Goal: Task Accomplishment & Management: Manage account settings

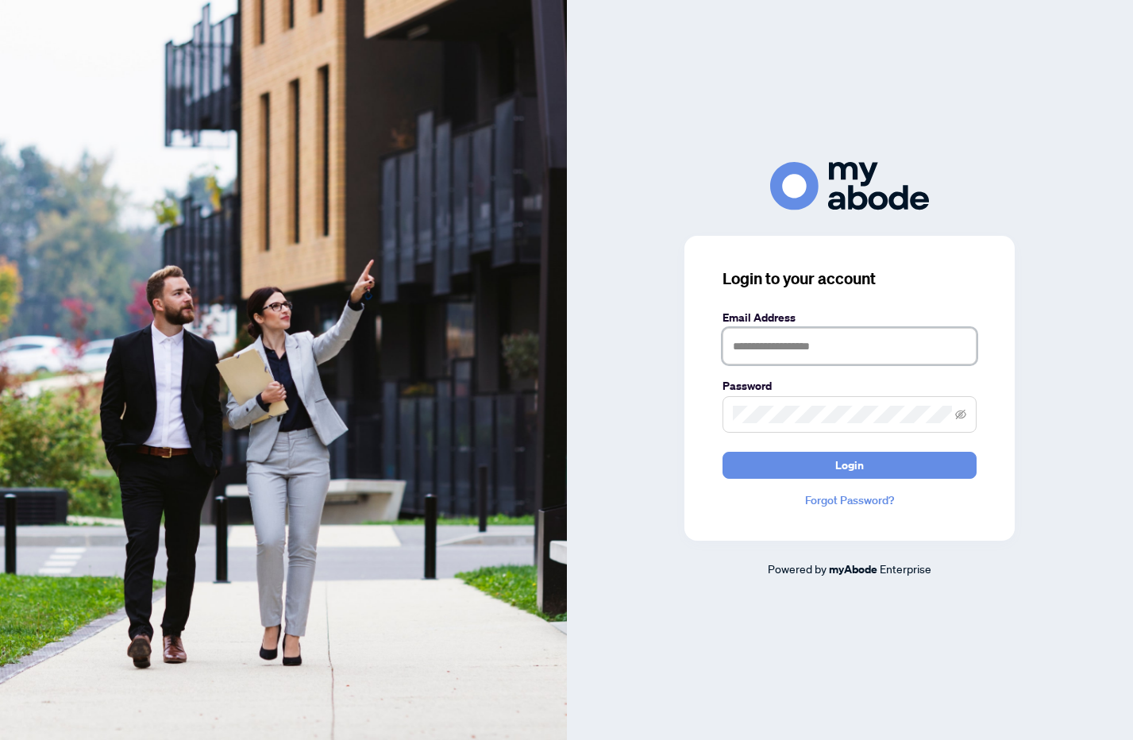
click at [798, 343] on input "text" at bounding box center [849, 346] width 254 height 37
type input "**********"
click at [722, 452] on button "Login" at bounding box center [849, 465] width 254 height 27
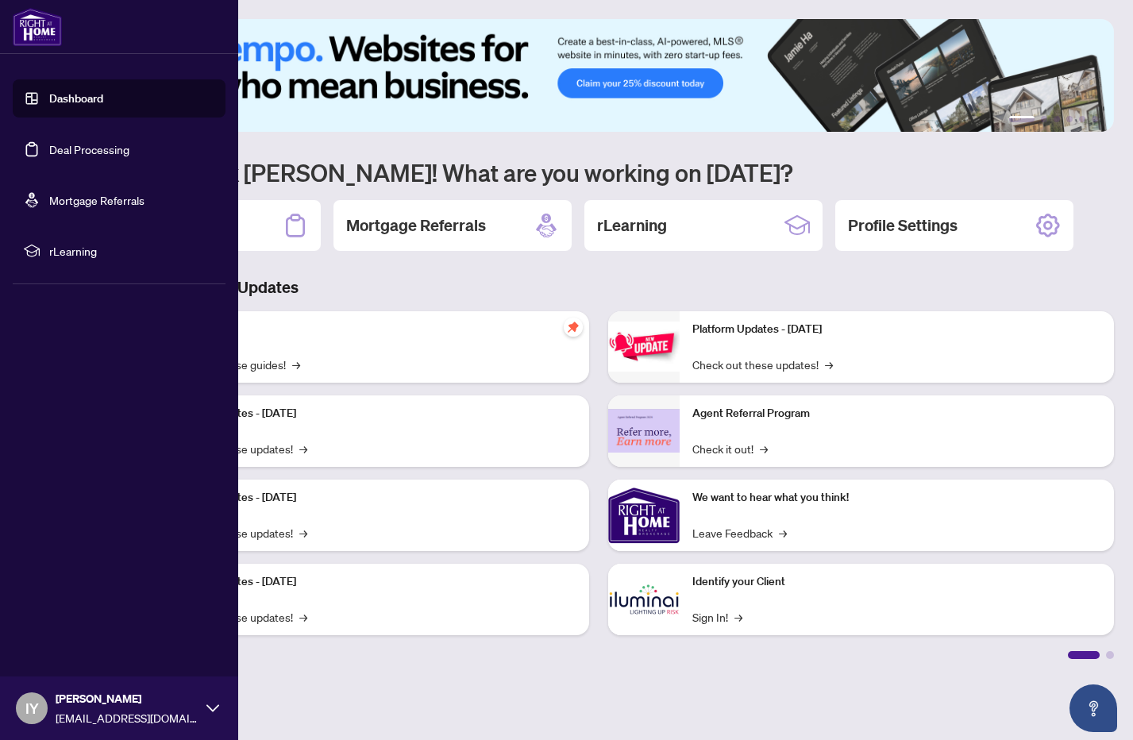
click at [75, 149] on link "Deal Processing" at bounding box center [89, 149] width 80 height 14
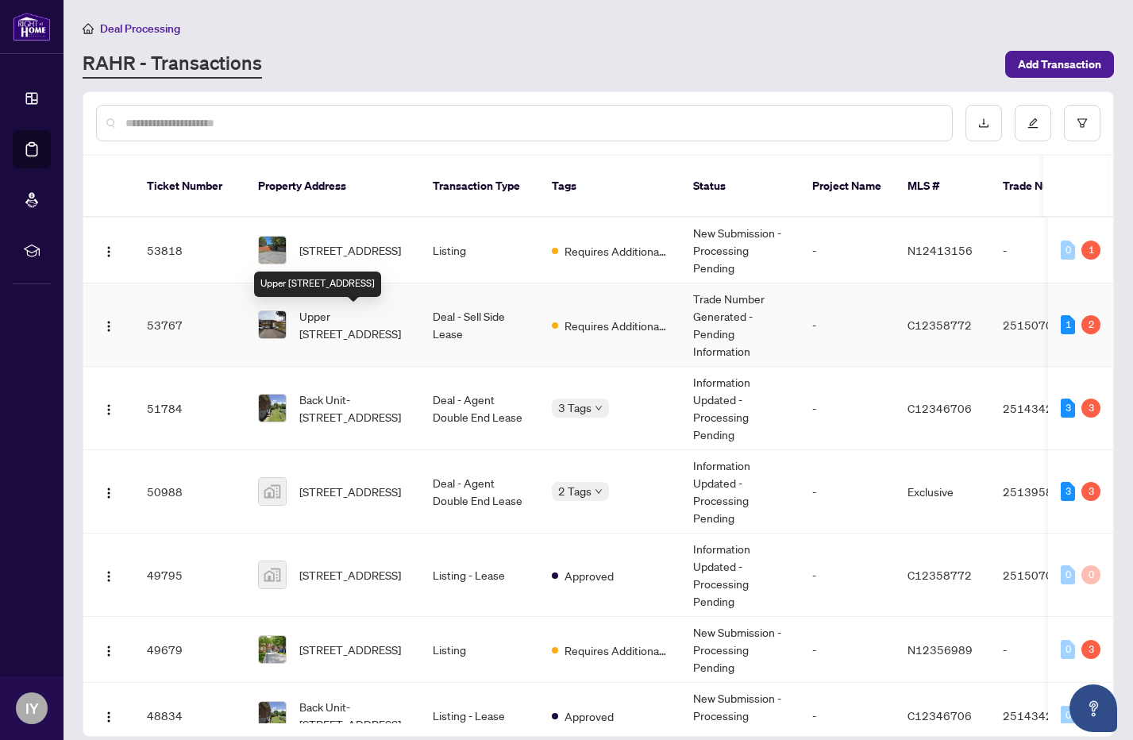
click at [330, 310] on span "Upper [STREET_ADDRESS]" at bounding box center [353, 324] width 108 height 35
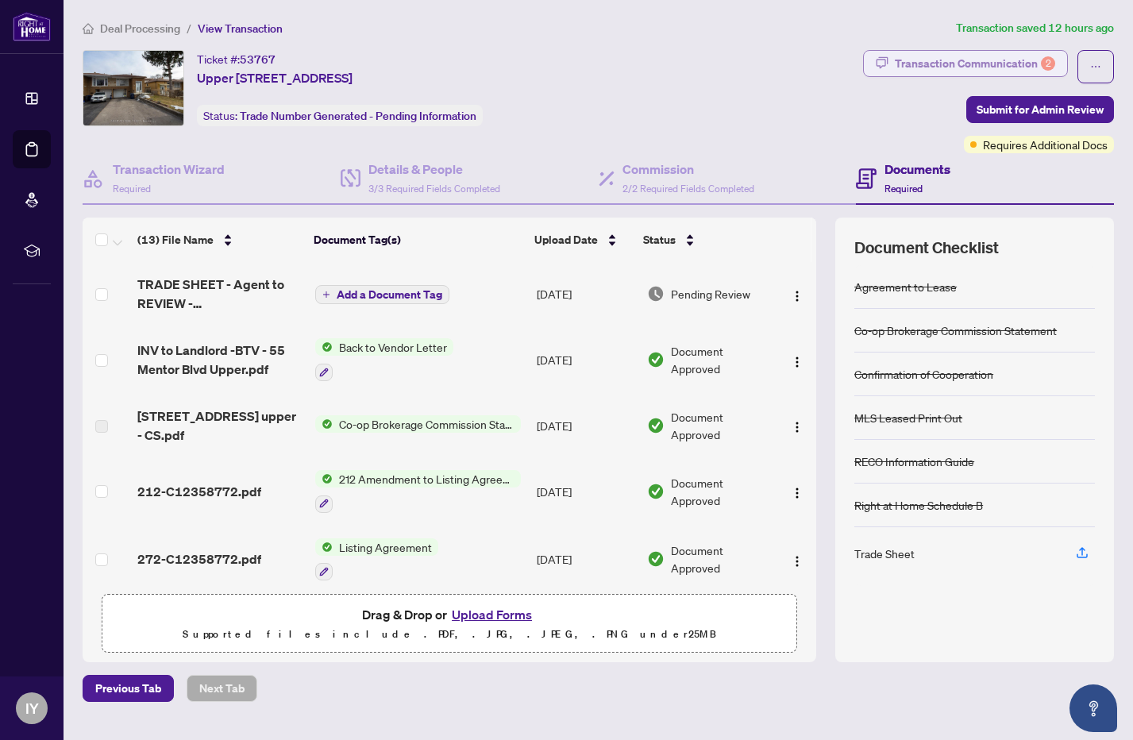
click at [962, 56] on div "Transaction Communication 2" at bounding box center [974, 63] width 160 height 25
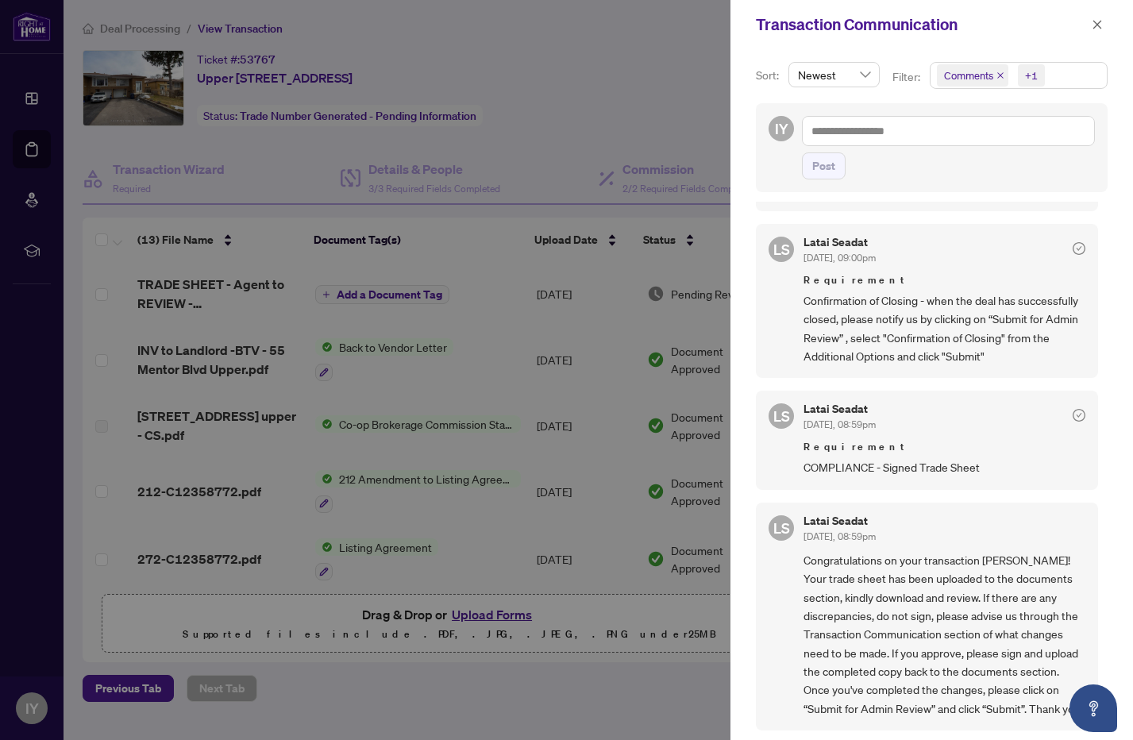
scroll to position [3, 0]
click at [955, 436] on span "Requirement" at bounding box center [944, 444] width 282 height 16
click at [63, 146] on div at bounding box center [566, 370] width 1133 height 740
click at [38, 148] on div at bounding box center [566, 370] width 1133 height 740
click at [1101, 22] on icon "close" at bounding box center [1096, 24] width 11 height 11
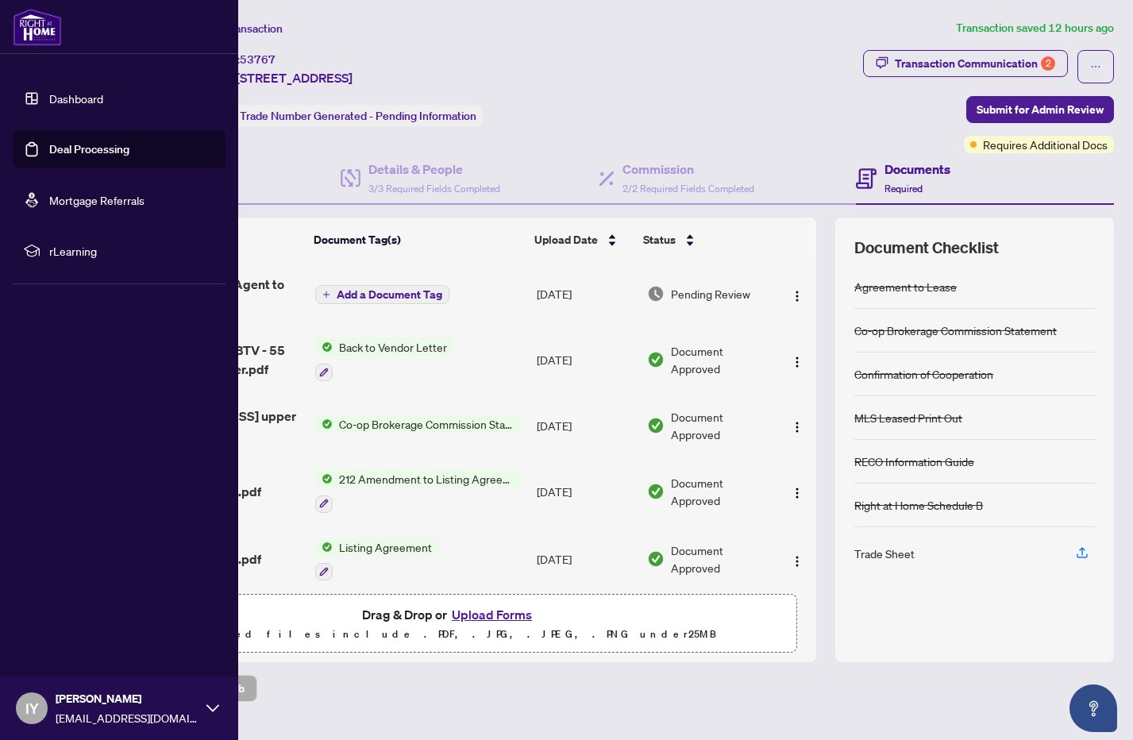
click at [49, 145] on link "Deal Processing" at bounding box center [89, 149] width 80 height 14
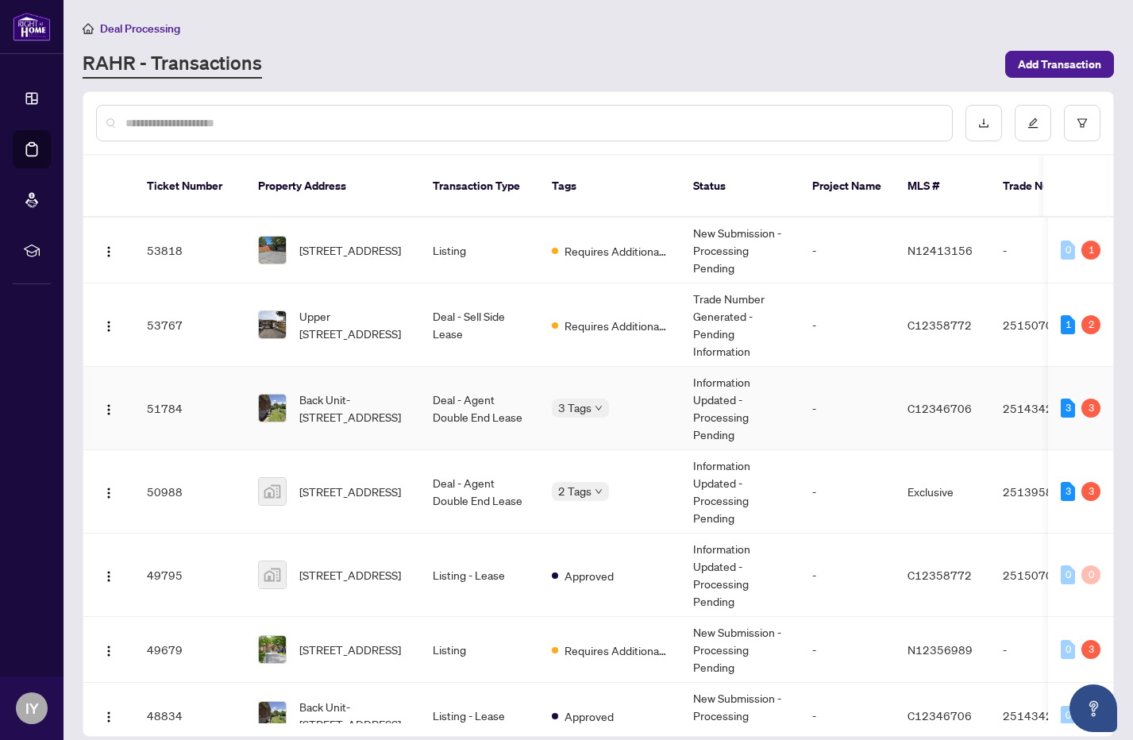
click at [462, 406] on td "Deal - Agent Double End Lease" at bounding box center [479, 408] width 119 height 83
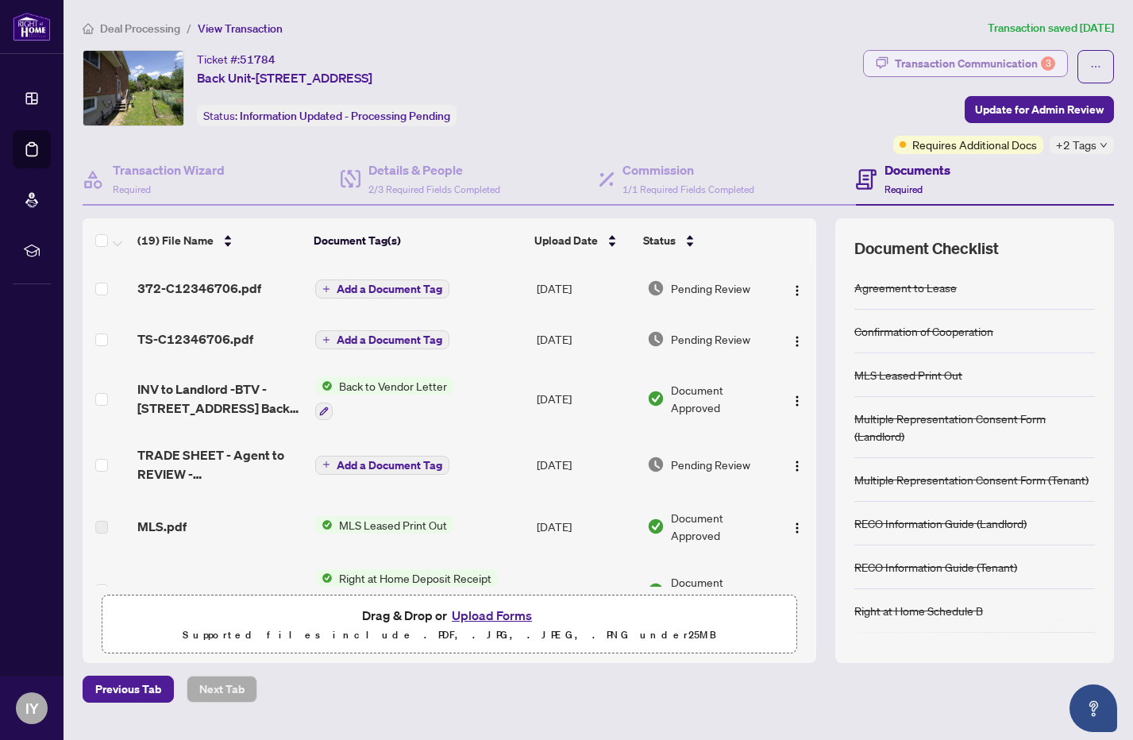
click at [960, 60] on div "Transaction Communication 3" at bounding box center [974, 63] width 160 height 25
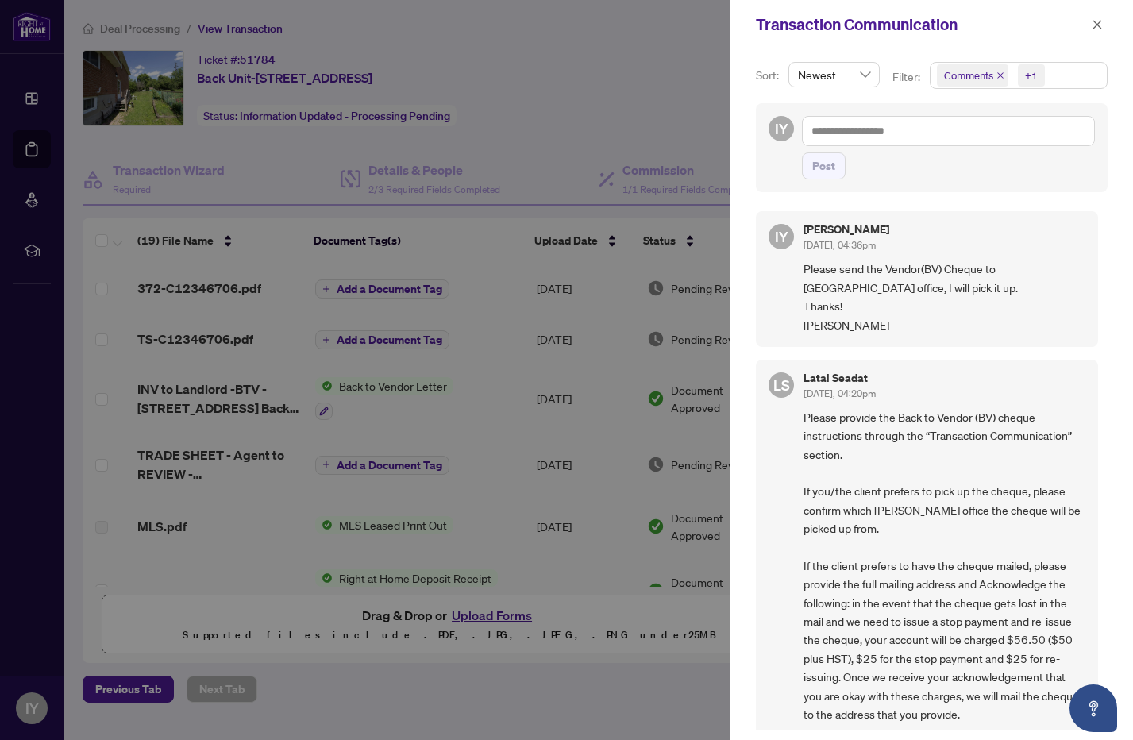
click at [32, 140] on div at bounding box center [566, 370] width 1133 height 740
click at [1097, 25] on icon "close" at bounding box center [1096, 24] width 11 height 11
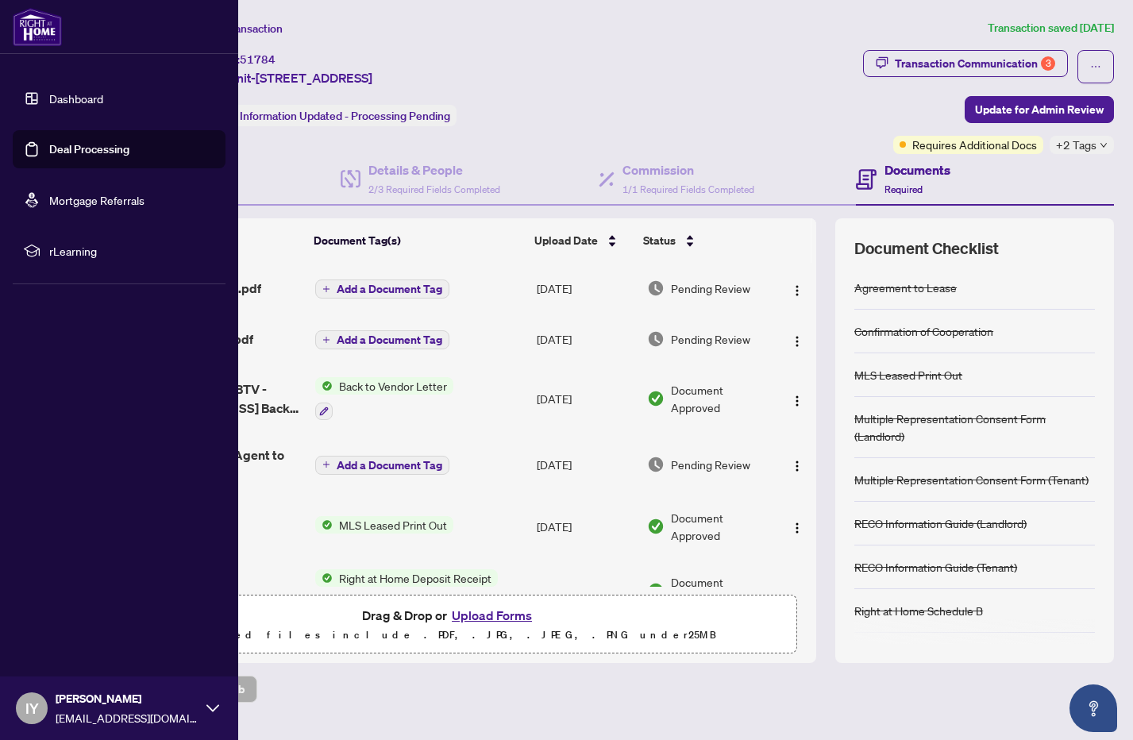
click at [49, 145] on link "Deal Processing" at bounding box center [89, 149] width 80 height 14
